Goal: Find contact information: Find contact information

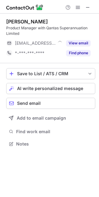
scroll to position [140, 99]
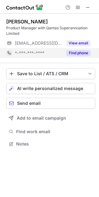
click at [74, 53] on button "Find phone" at bounding box center [78, 53] width 24 height 6
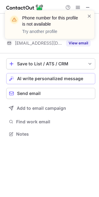
scroll to position [130, 99]
click at [91, 14] on span at bounding box center [89, 16] width 5 height 6
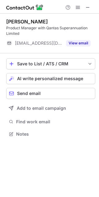
click at [86, 6] on div "Phone number for this profile is not available Try another profile" at bounding box center [49, 10] width 99 height 12
click at [88, 7] on span at bounding box center [87, 7] width 5 height 5
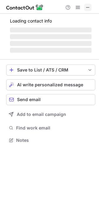
scroll to position [150, 99]
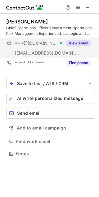
click at [78, 42] on button "View email" at bounding box center [78, 43] width 24 height 6
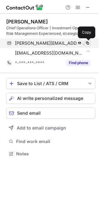
click at [86, 43] on span at bounding box center [87, 43] width 5 height 5
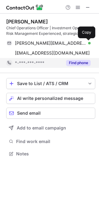
click at [73, 63] on button "Find phone" at bounding box center [78, 63] width 24 height 6
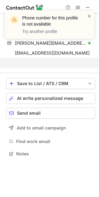
scroll to position [140, 99]
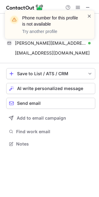
click at [88, 16] on span at bounding box center [89, 16] width 5 height 6
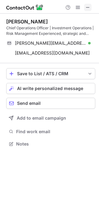
click at [87, 7] on span at bounding box center [87, 7] width 5 height 5
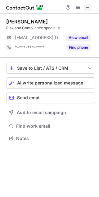
scroll to position [134, 99]
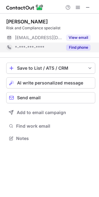
click at [73, 46] on button "Find phone" at bounding box center [78, 48] width 24 height 6
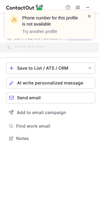
click at [88, 14] on span at bounding box center [89, 16] width 5 height 6
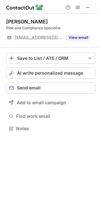
scroll to position [124, 99]
drag, startPoint x: 87, startPoint y: 9, endPoint x: 62, endPoint y: 10, distance: 24.1
click at [87, 9] on span at bounding box center [87, 7] width 5 height 5
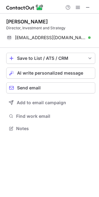
drag, startPoint x: 86, startPoint y: 7, endPoint x: 59, endPoint y: 7, distance: 26.9
click at [87, 8] on span at bounding box center [87, 7] width 5 height 5
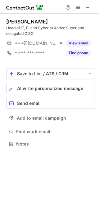
scroll to position [140, 99]
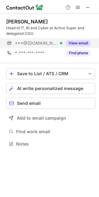
click at [75, 45] on button "View email" at bounding box center [78, 43] width 24 height 6
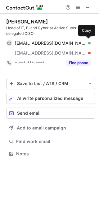
scroll to position [150, 99]
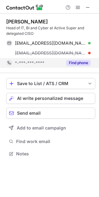
click at [76, 65] on button "Find phone" at bounding box center [78, 63] width 24 height 6
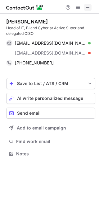
click at [87, 7] on span at bounding box center [87, 7] width 5 height 5
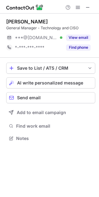
scroll to position [134, 99]
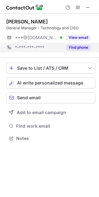
click at [76, 48] on button "Find phone" at bounding box center [78, 48] width 24 height 6
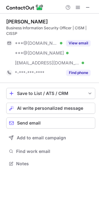
scroll to position [159, 99]
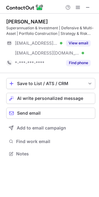
scroll to position [150, 99]
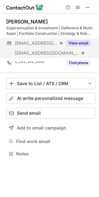
click at [76, 44] on button "View email" at bounding box center [78, 43] width 24 height 6
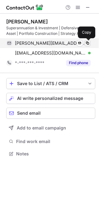
click at [89, 45] on span at bounding box center [87, 43] width 5 height 5
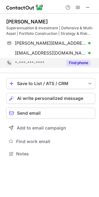
click at [74, 63] on button "Find phone" at bounding box center [78, 63] width 24 height 6
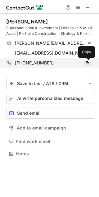
click at [88, 65] on span at bounding box center [87, 63] width 5 height 5
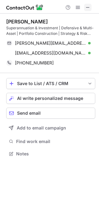
click at [87, 9] on span at bounding box center [87, 7] width 5 height 5
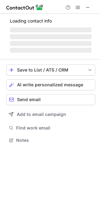
scroll to position [140, 99]
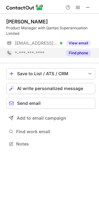
click at [78, 54] on button "Find phone" at bounding box center [78, 53] width 24 height 6
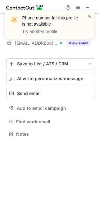
scroll to position [130, 99]
click at [88, 16] on span at bounding box center [89, 16] width 5 height 6
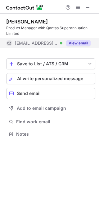
click at [80, 43] on button "View email" at bounding box center [78, 43] width 24 height 6
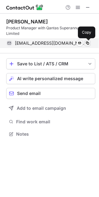
click at [87, 46] on button at bounding box center [87, 43] width 6 height 6
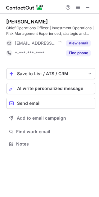
scroll to position [140, 99]
click at [87, 6] on span at bounding box center [87, 7] width 5 height 5
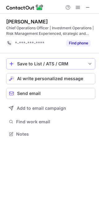
scroll to position [130, 99]
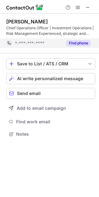
click at [71, 44] on button "Find phone" at bounding box center [78, 43] width 24 height 6
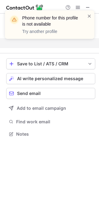
scroll to position [120, 99]
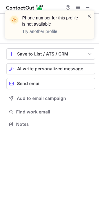
click at [88, 15] on span at bounding box center [89, 16] width 5 height 6
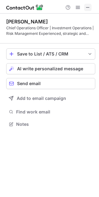
click at [87, 5] on span at bounding box center [87, 7] width 5 height 5
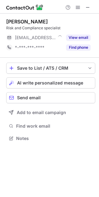
scroll to position [3, 3]
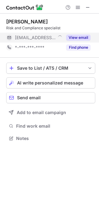
click at [70, 37] on button "View email" at bounding box center [78, 38] width 24 height 6
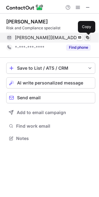
click at [87, 39] on span at bounding box center [87, 37] width 5 height 5
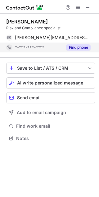
click at [74, 47] on button "Find phone" at bounding box center [78, 48] width 24 height 6
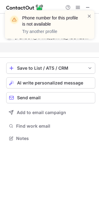
scroll to position [124, 99]
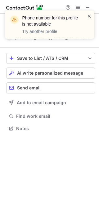
click at [89, 15] on span at bounding box center [89, 16] width 5 height 6
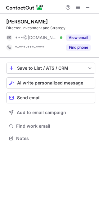
scroll to position [3, 3]
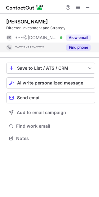
click at [68, 47] on button "Find phone" at bounding box center [78, 48] width 24 height 6
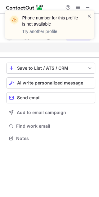
scroll to position [124, 99]
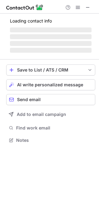
scroll to position [154, 99]
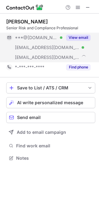
click at [80, 36] on button "View email" at bounding box center [78, 38] width 24 height 6
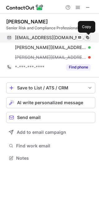
click at [87, 37] on span at bounding box center [87, 37] width 5 height 5
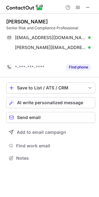
scroll to position [144, 99]
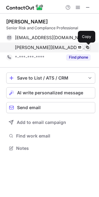
click at [86, 47] on span at bounding box center [87, 47] width 5 height 5
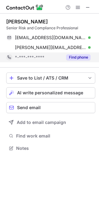
click at [83, 60] on button "Find phone" at bounding box center [78, 57] width 24 height 6
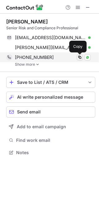
click at [79, 58] on span at bounding box center [79, 57] width 5 height 5
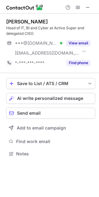
scroll to position [150, 99]
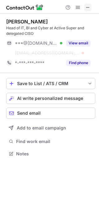
click at [89, 6] on span at bounding box center [87, 7] width 5 height 5
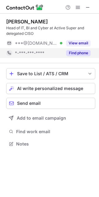
scroll to position [140, 99]
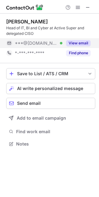
click at [77, 44] on button "View email" at bounding box center [78, 43] width 24 height 6
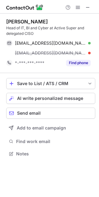
scroll to position [150, 99]
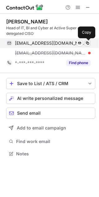
click at [88, 44] on span at bounding box center [87, 43] width 5 height 5
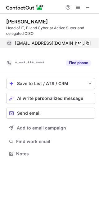
scroll to position [140, 99]
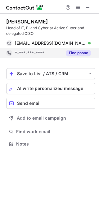
click at [85, 55] on button "Find phone" at bounding box center [78, 53] width 24 height 6
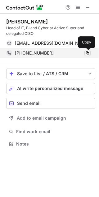
click at [87, 56] on button at bounding box center [87, 53] width 6 height 6
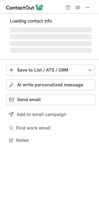
scroll to position [3, 3]
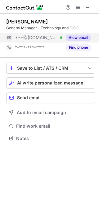
click at [79, 38] on button "View email" at bounding box center [78, 38] width 24 height 6
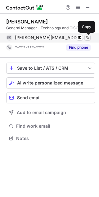
click at [90, 36] on button at bounding box center [87, 38] width 6 height 6
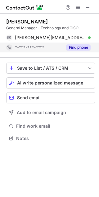
click at [71, 47] on button "Find phone" at bounding box center [78, 48] width 24 height 6
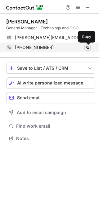
click at [87, 49] on span at bounding box center [87, 47] width 5 height 5
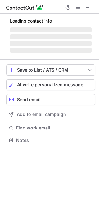
scroll to position [150, 99]
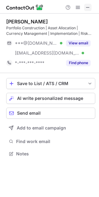
click at [89, 8] on span at bounding box center [87, 7] width 5 height 5
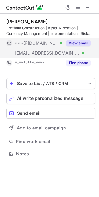
click at [77, 43] on button "View email" at bounding box center [78, 43] width 24 height 6
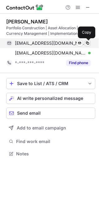
click at [86, 42] on span at bounding box center [87, 43] width 5 height 5
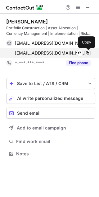
click at [87, 53] on span at bounding box center [87, 53] width 5 height 5
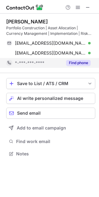
drag, startPoint x: 73, startPoint y: 61, endPoint x: 68, endPoint y: 60, distance: 5.2
click at [71, 60] on button "Find phone" at bounding box center [78, 63] width 24 height 6
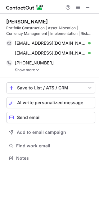
scroll to position [154, 99]
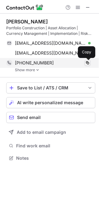
click at [87, 64] on span at bounding box center [87, 63] width 5 height 5
